Goal: Navigation & Orientation: Find specific page/section

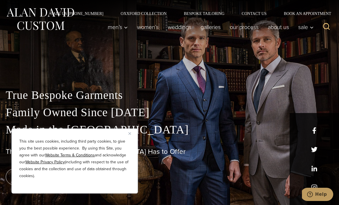
click at [130, 131] on button "Close" at bounding box center [131, 133] width 7 height 7
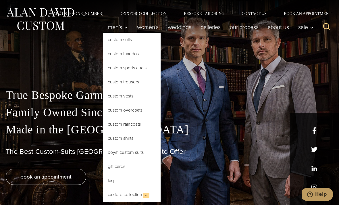
click at [131, 137] on link "Custom Shirts" at bounding box center [131, 138] width 57 height 14
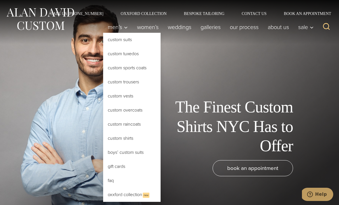
click at [113, 45] on link "Custom Suits" at bounding box center [131, 40] width 57 height 14
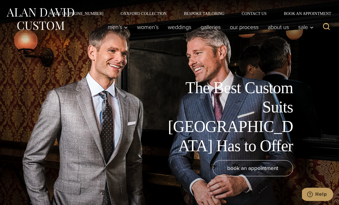
click at [210, 27] on link "Galleries" at bounding box center [210, 26] width 29 height 11
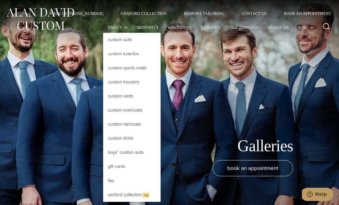
click at [135, 69] on link "Custom Sports Coats" at bounding box center [131, 68] width 57 height 14
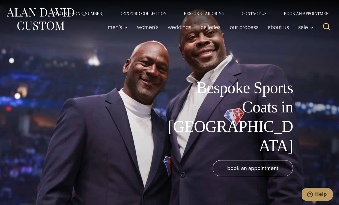
click at [207, 26] on link "Galleries" at bounding box center [210, 26] width 29 height 11
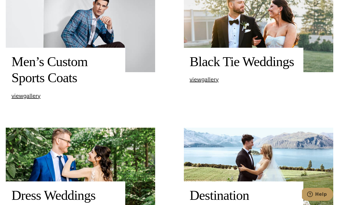
scroll to position [366, 0]
click at [26, 100] on span "view Men’s Custom Sports Coats gallery" at bounding box center [25, 95] width 29 height 9
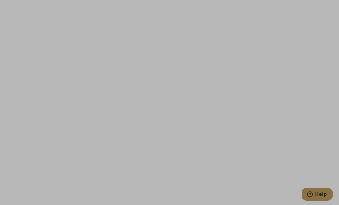
scroll to position [1239, 0]
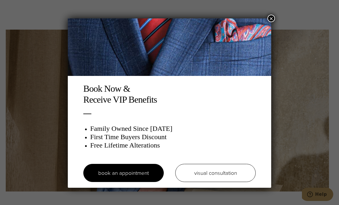
click at [269, 21] on button "×" at bounding box center [270, 18] width 7 height 7
